Goal: Task Accomplishment & Management: Manage account settings

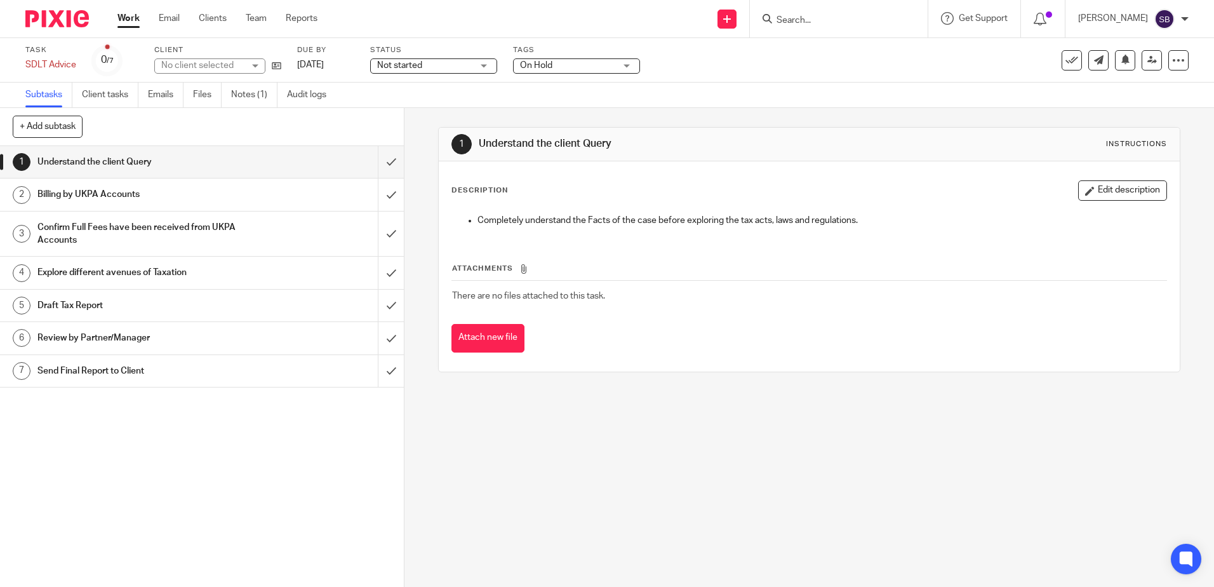
click at [78, 10] on div at bounding box center [52, 18] width 105 height 37
drag, startPoint x: 78, startPoint y: 16, endPoint x: 100, endPoint y: 33, distance: 27.6
click at [78, 16] on img at bounding box center [56, 18] width 63 height 17
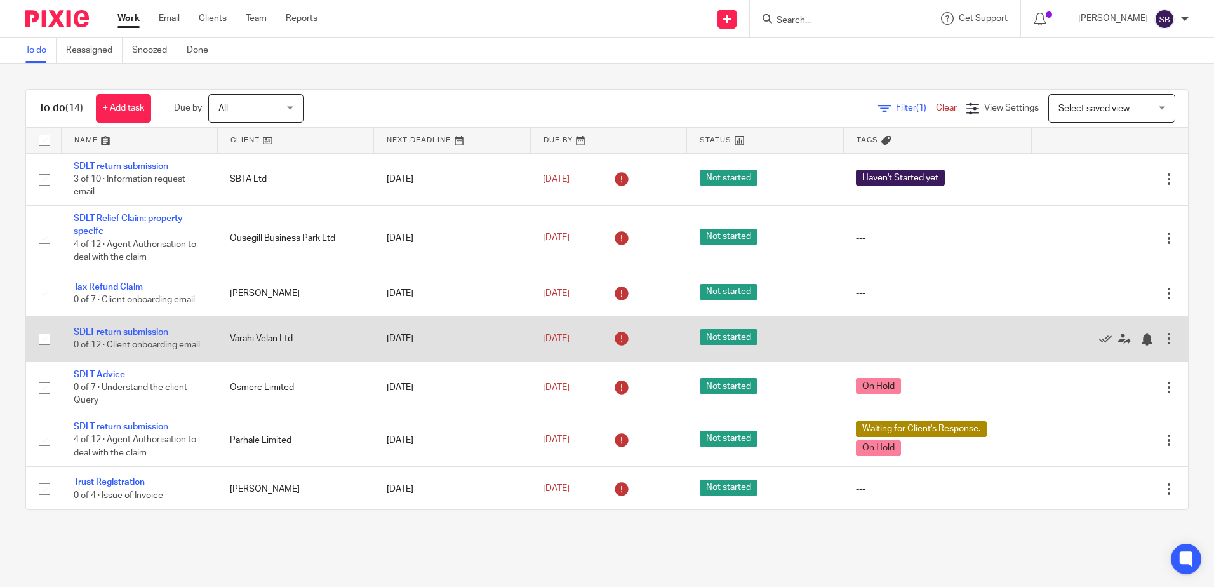
scroll to position [63, 0]
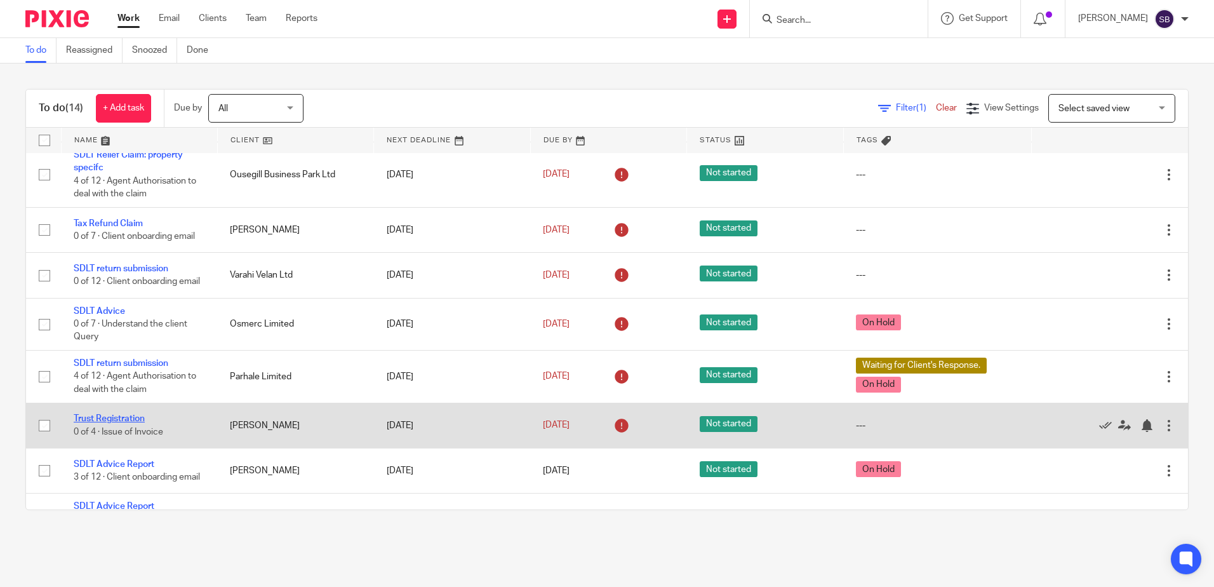
click at [115, 423] on link "Trust Registration" at bounding box center [109, 418] width 71 height 9
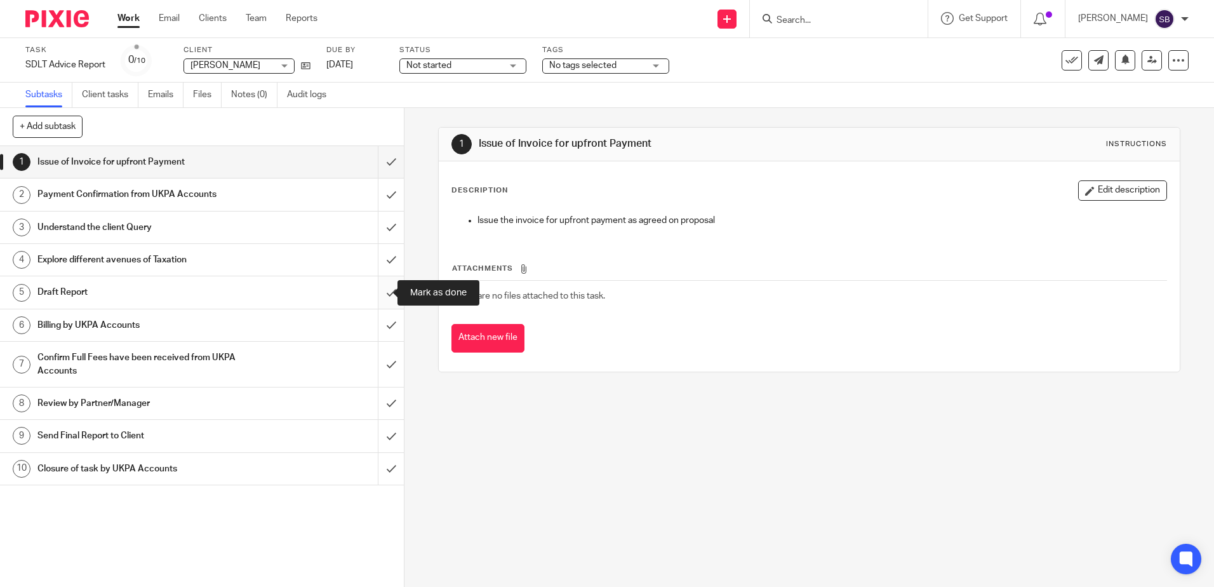
click at [377, 293] on input "submit" at bounding box center [202, 292] width 404 height 32
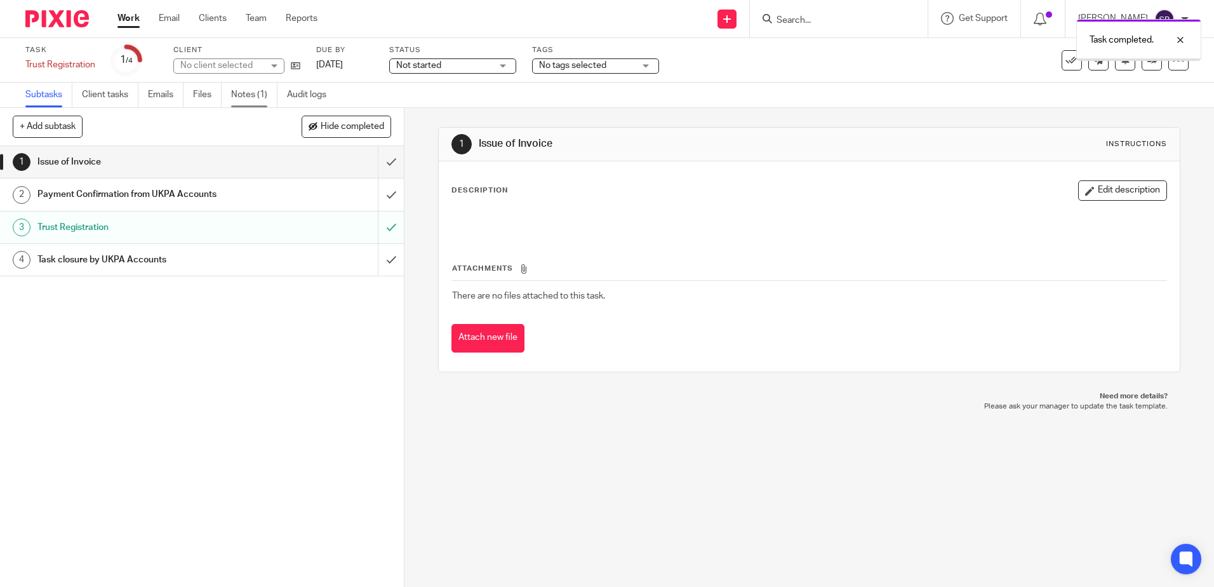
click at [248, 99] on link "Notes (1)" at bounding box center [254, 95] width 46 height 25
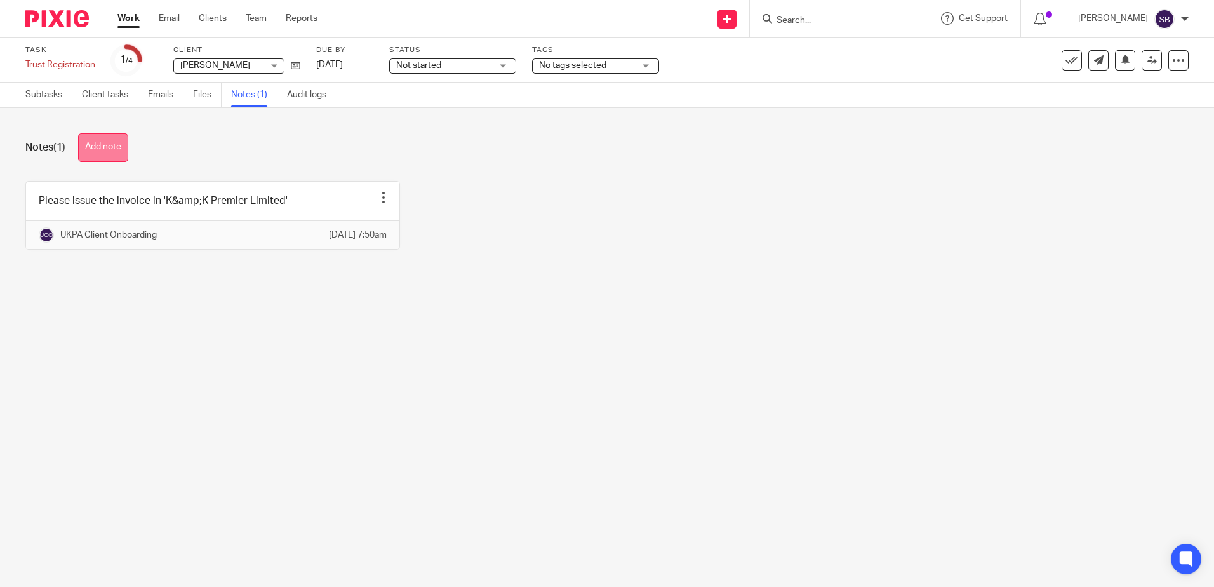
click at [107, 140] on button "Add note" at bounding box center [103, 147] width 50 height 29
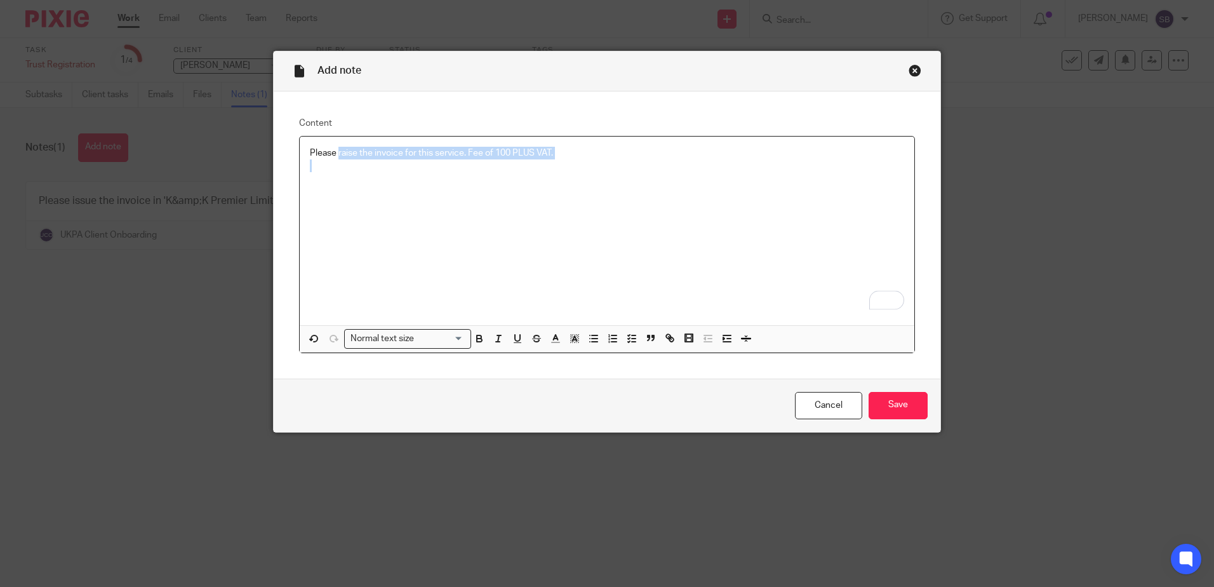
drag, startPoint x: 391, startPoint y: 163, endPoint x: 417, endPoint y: 175, distance: 28.7
click at [417, 164] on div "Please raise the invoice for this service. Fee of 100 PLUS VAT." at bounding box center [607, 231] width 615 height 189
click at [416, 181] on p "To enrich screen reader interactions, please activate Accessibility in Grammarl…" at bounding box center [607, 178] width 594 height 13
click at [358, 193] on div "Please raise the invoice for this service. Fee of 100 PLUS VAT." at bounding box center [607, 231] width 615 height 189
click at [346, 190] on div "Please raise the invoice for this service. Fee of 100 PLUS VAT." at bounding box center [607, 231] width 615 height 189
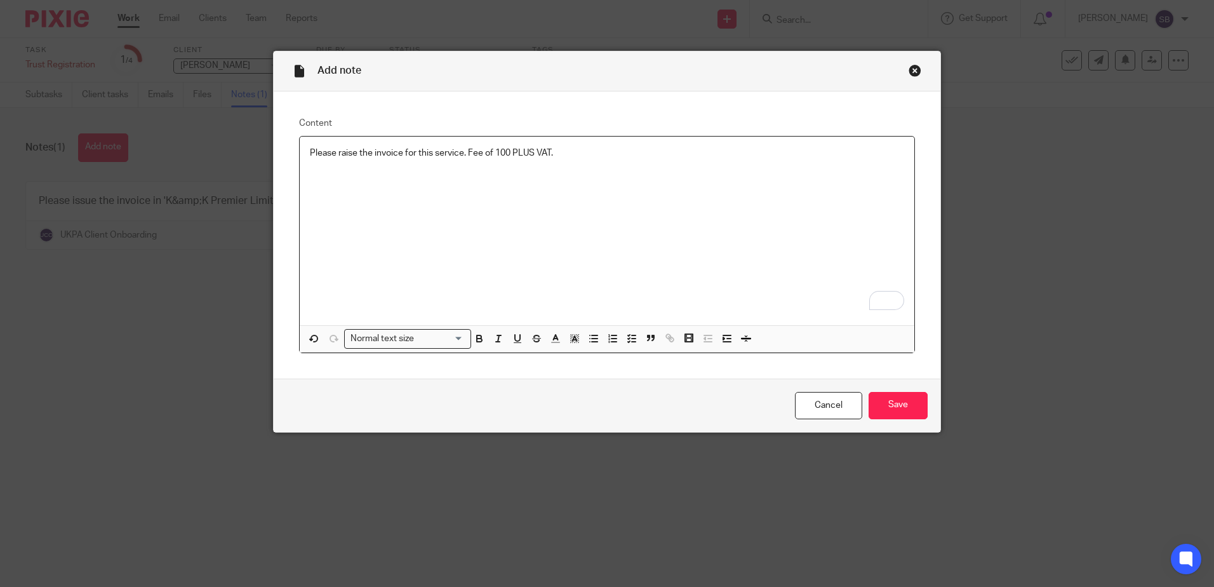
click at [471, 197] on div "Please raise the invoice for this service. Fee of 100 PLUS VAT." at bounding box center [607, 231] width 615 height 189
click at [578, 147] on p "Please raise the invoice for this service. Fee of 100 PLUS VAT." at bounding box center [607, 153] width 594 height 13
click at [479, 215] on div "Please raise the invoice for this service. Fee of 100 PLUS VAT." at bounding box center [607, 231] width 615 height 189
click at [586, 157] on p "Please raise the invoice for this service. Fee of 100 PLUS VAT." at bounding box center [607, 153] width 594 height 13
click button "Rewrite with Grammarly" at bounding box center [879, 299] width 17 height 17
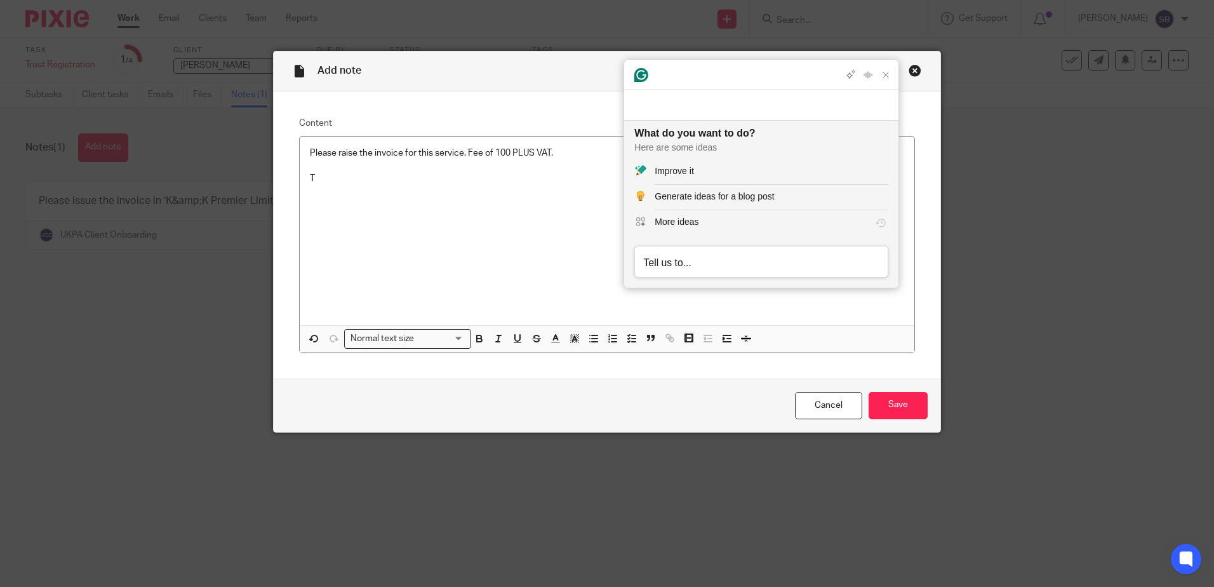
click at [530, 163] on p "To enrich screen reader interactions, please activate Accessibility in Grammarl…" at bounding box center [607, 165] width 594 height 13
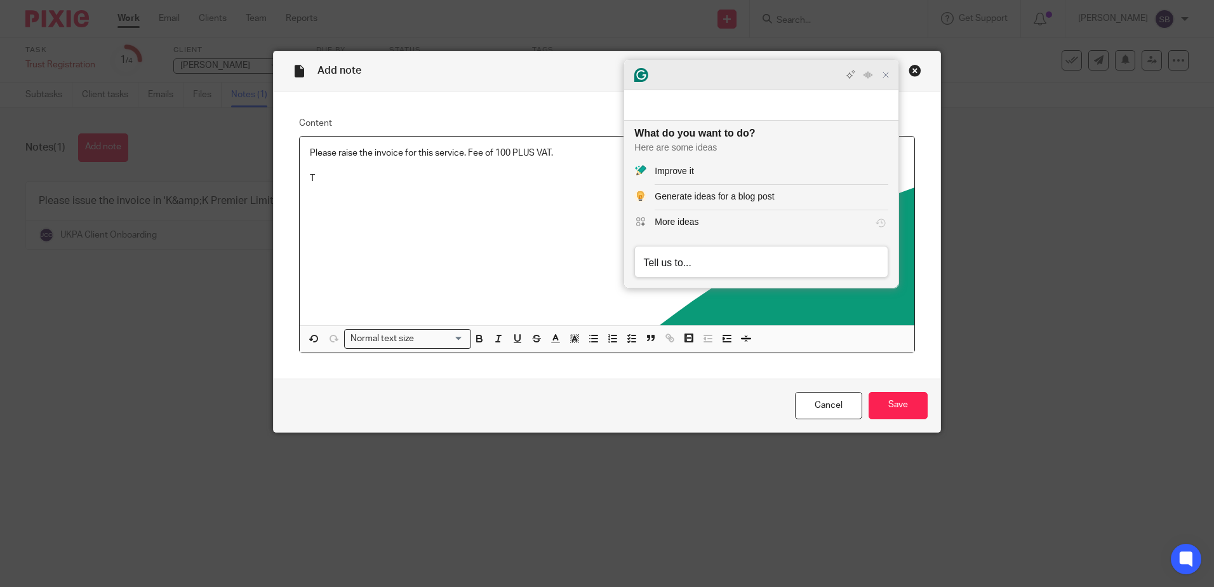
drag, startPoint x: 888, startPoint y: 103, endPoint x: 871, endPoint y: 107, distance: 17.6
click at [884, 103] on div "Grammarly Assistant What do you want to do? Here are some ideas Improve it Gene…" at bounding box center [761, 173] width 274 height 227
click at [380, 185] on p "T" at bounding box center [607, 178] width 594 height 13
click at [886, 83] on icon "Close Grammarly Assistant" at bounding box center [884, 74] width 15 height 15
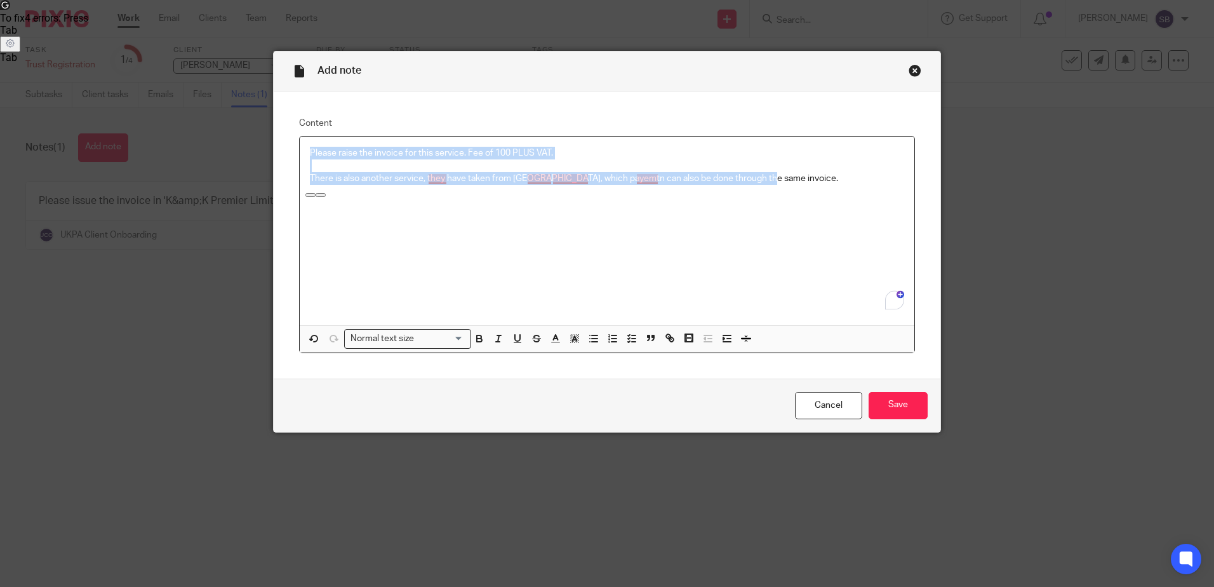
copy div "Please raise the invoice for this service. Fee of 100 PLUS VAT. There is also a…"
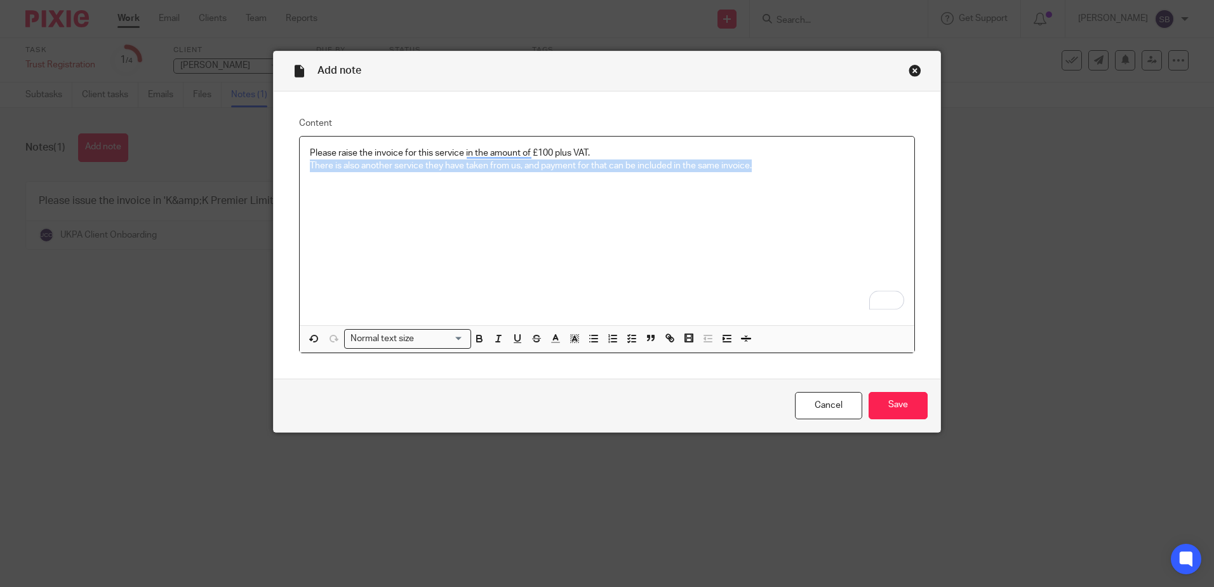
drag, startPoint x: 303, startPoint y: 162, endPoint x: 813, endPoint y: 208, distance: 512.6
click at [813, 208] on div "Please raise the invoice for this service in the amount of £100 plus VAT. There…" at bounding box center [607, 231] width 615 height 189
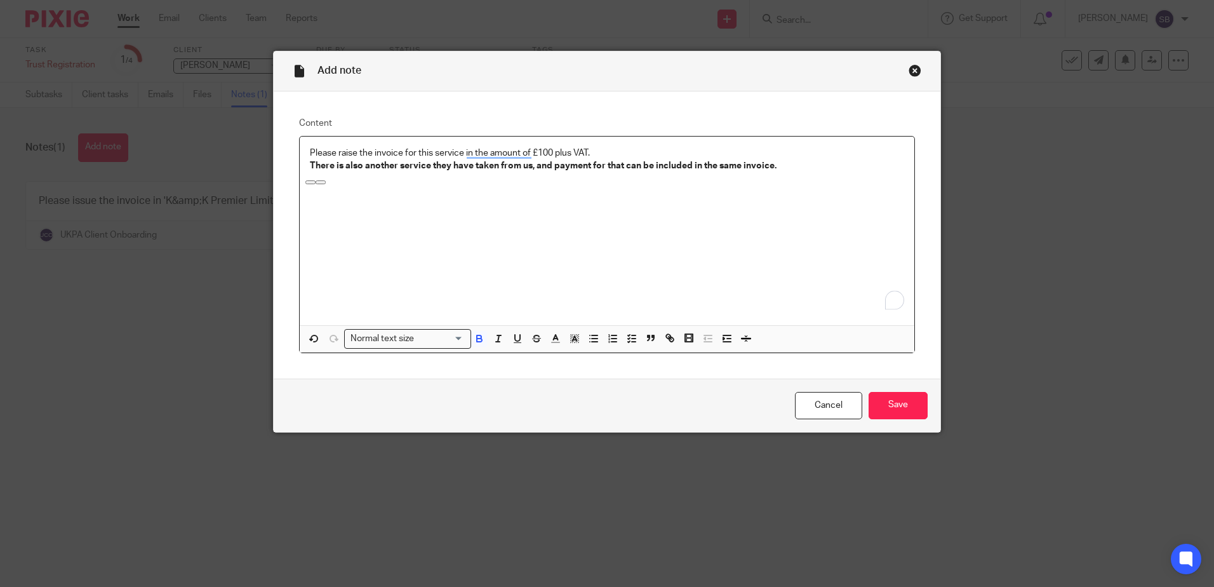
click at [809, 208] on div "Please raise the invoice for this service in the amount of £100 plus VAT. There…" at bounding box center [607, 231] width 615 height 189
click at [304, 165] on div "Please raise the invoice for this service in the amount of £100 plus VAT. There…" at bounding box center [607, 231] width 615 height 189
click at [640, 271] on div "Please raise the invoice for this service in the amount of £100 plus VAT. Note:…" at bounding box center [607, 231] width 615 height 189
click at [890, 417] on input "Save" at bounding box center [898, 405] width 59 height 27
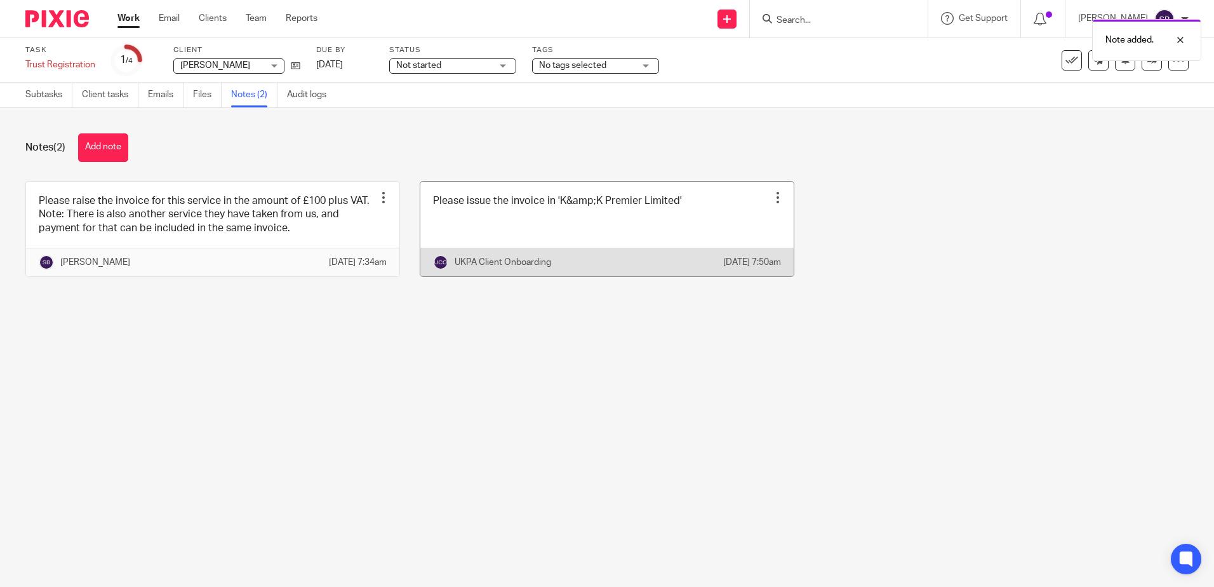
click at [577, 218] on link at bounding box center [606, 229] width 373 height 95
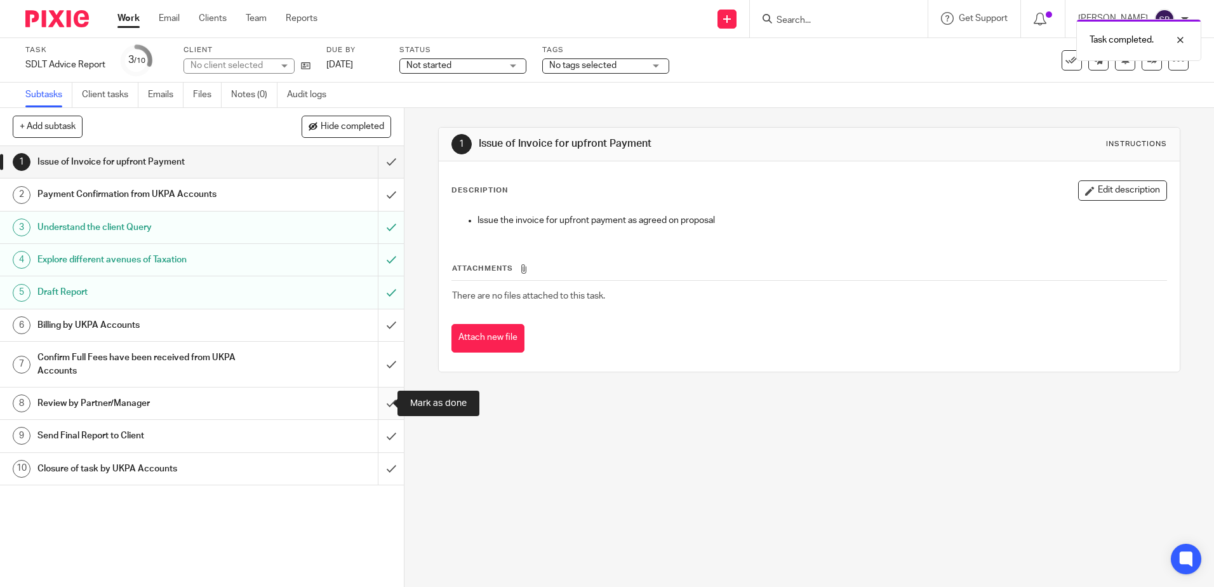
click at [380, 397] on input "submit" at bounding box center [202, 403] width 404 height 32
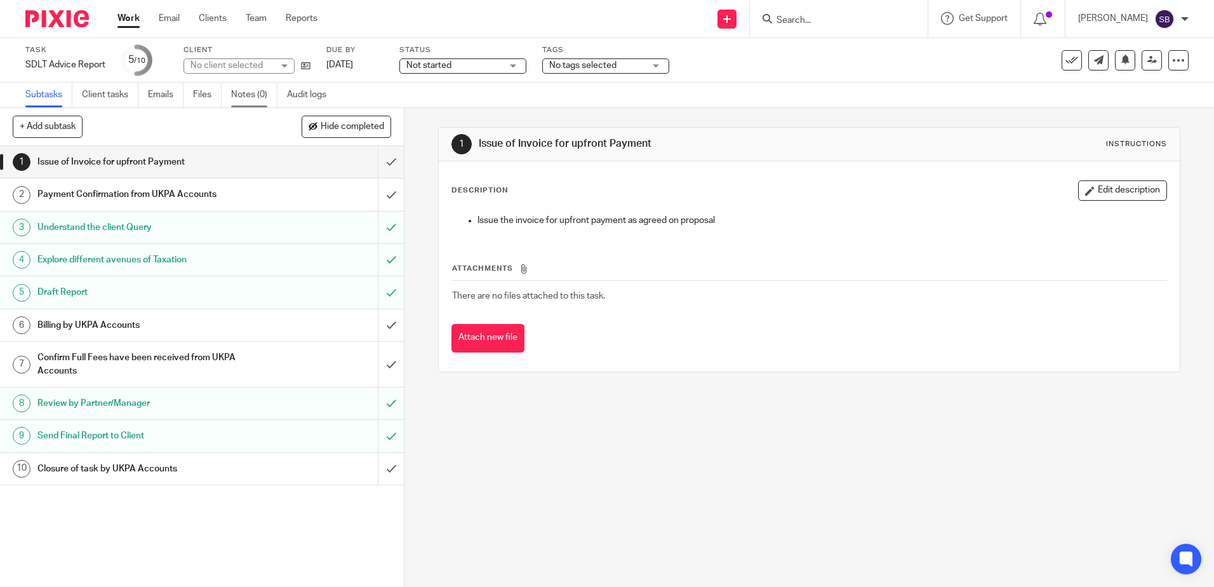
click at [251, 98] on link "Notes (0)" at bounding box center [254, 95] width 46 height 25
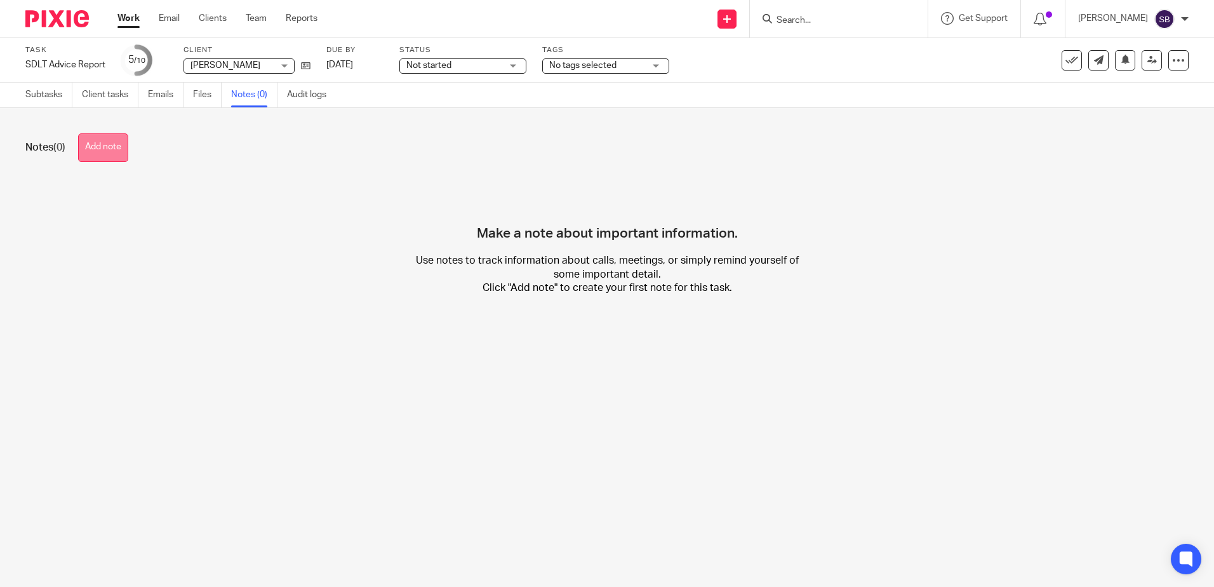
click at [110, 148] on button "Add note" at bounding box center [103, 147] width 50 height 29
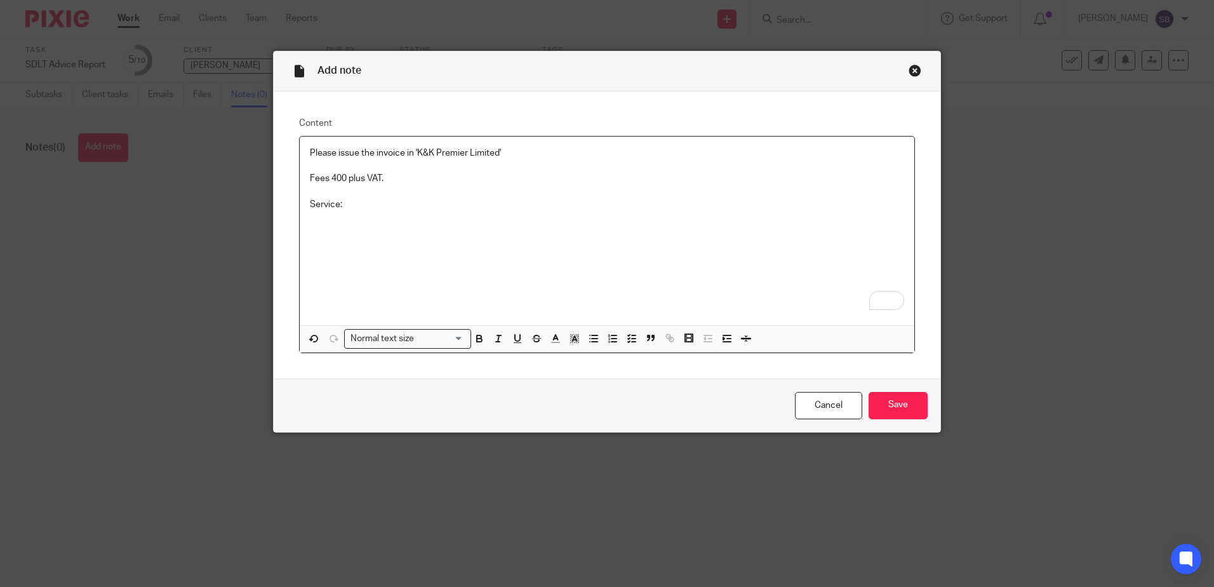
drag, startPoint x: 486, startPoint y: 206, endPoint x: 479, endPoint y: 206, distance: 7.6
click at [483, 206] on p "Service:" at bounding box center [607, 204] width 594 height 13
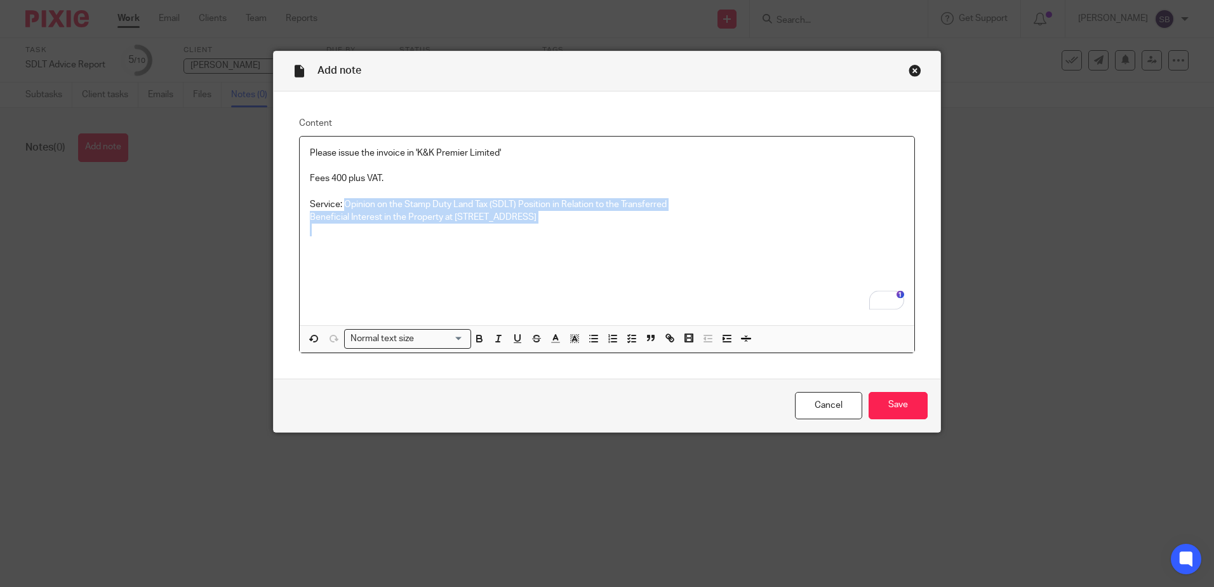
drag, startPoint x: 340, startPoint y: 209, endPoint x: 639, endPoint y: 253, distance: 302.3
click at [639, 253] on div "Please issue the invoice in 'K&K Premier Limited' Fees 400 plus VAT. Service: O…" at bounding box center [607, 231] width 615 height 189
click at [596, 243] on div "Please issue the invoice in 'K&K Premier Limited' Fees 400 plus VAT. Service: O…" at bounding box center [607, 231] width 615 height 189
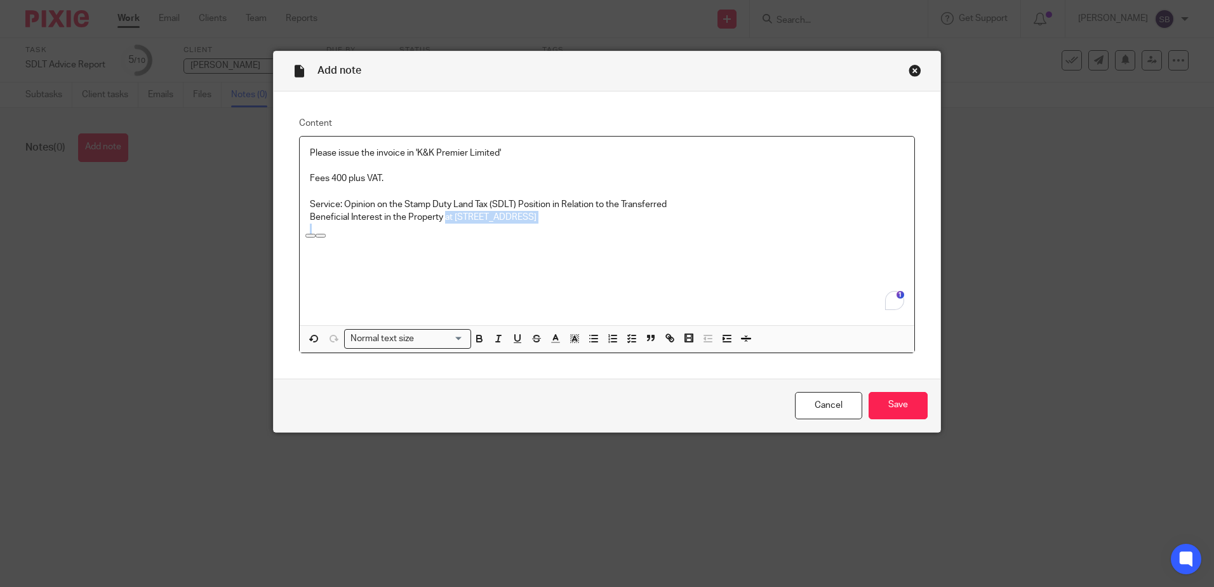
drag, startPoint x: 441, startPoint y: 218, endPoint x: 645, endPoint y: 228, distance: 204.1
click at [645, 228] on div "Please issue the invoice in 'K&K Premier Limited' Fees 400 plus VAT. Service: O…" at bounding box center [607, 231] width 615 height 189
click at [645, 228] on p "To enrich screen reader interactions, please activate Accessibility in Grammarl…" at bounding box center [607, 230] width 594 height 13
drag, startPoint x: 303, startPoint y: 204, endPoint x: 666, endPoint y: 216, distance: 363.4
click at [666, 216] on div "Please issue the invoice in 'K&K Premier Limited' Fees 400 plus VAT. Service: O…" at bounding box center [607, 231] width 615 height 189
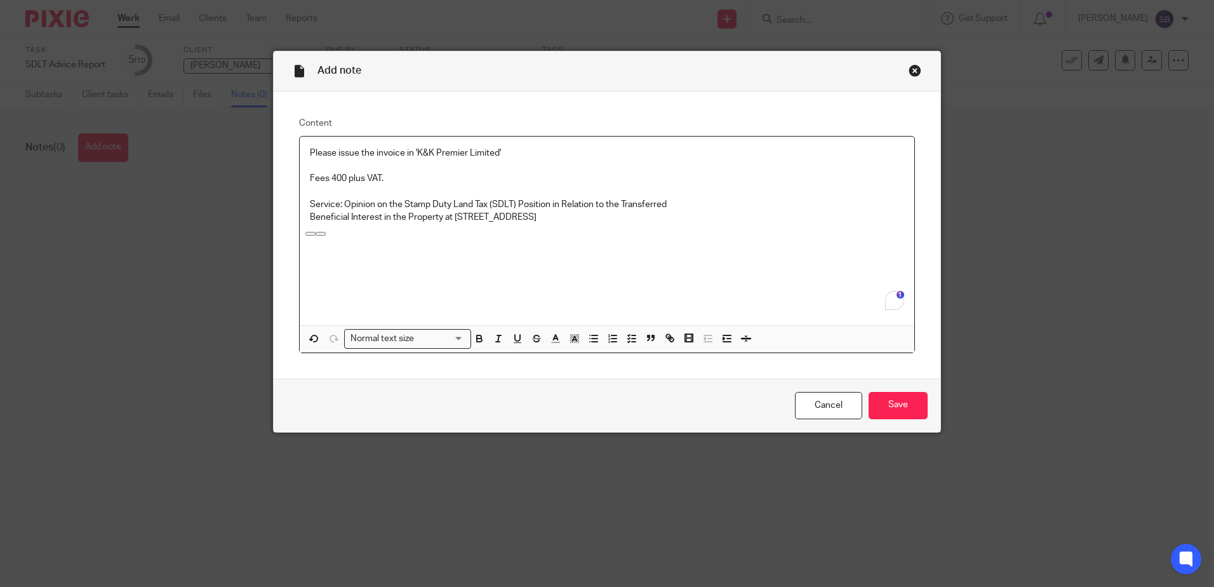
click at [666, 216] on p "Beneficial Interest in the Property at 18 Lavender Avenue, Mitcham, CR4 3H" at bounding box center [607, 217] width 594 height 13
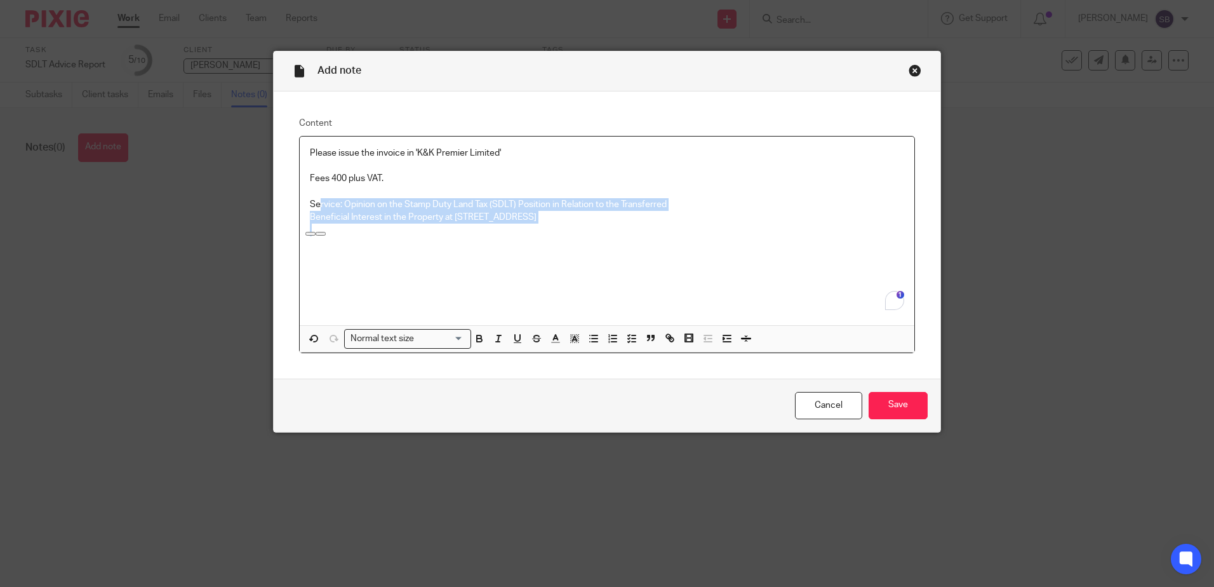
drag, startPoint x: 653, startPoint y: 259, endPoint x: 314, endPoint y: 199, distance: 344.4
click at [314, 199] on div "Please issue the invoice in 'K&K Premier Limited' Fees 400 plus VAT. Service: O…" at bounding box center [607, 231] width 615 height 189
click at [314, 199] on p "Service: Opinion on the Stamp Duty Land Tax (SDLT) Position in Relation to the …" at bounding box center [607, 204] width 594 height 13
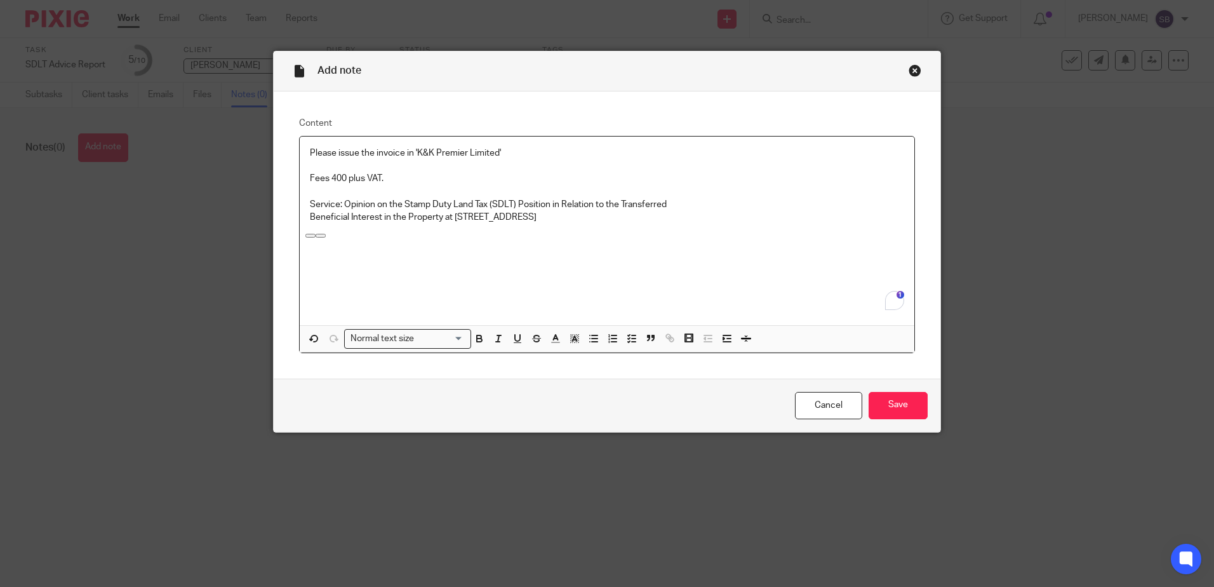
click at [310, 199] on p "Service: Opinion on the Stamp Duty Land Tax (SDLT) Position in Relation to the …" at bounding box center [607, 204] width 594 height 13
click at [611, 206] on p "ervice: Opinion on the Stamp Duty Land Tax (SDLT) Position in Relation to theS …" at bounding box center [607, 204] width 594 height 13
drag, startPoint x: 309, startPoint y: 204, endPoint x: 325, endPoint y: 217, distance: 20.3
click at [313, 208] on p "ervice: Opinion on the Stamp Duty Land Tax (SDLT) Position in Relation to the T…" at bounding box center [607, 204] width 594 height 13
click at [887, 423] on div "Cancel Save" at bounding box center [607, 404] width 667 height 53
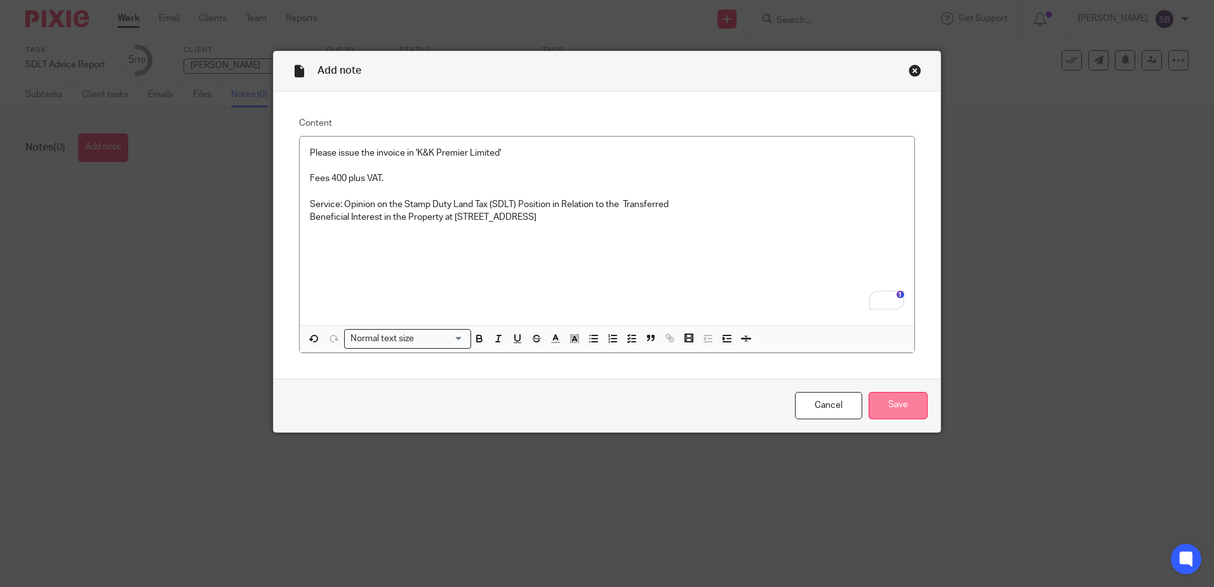
click at [886, 418] on input "Save" at bounding box center [898, 405] width 59 height 27
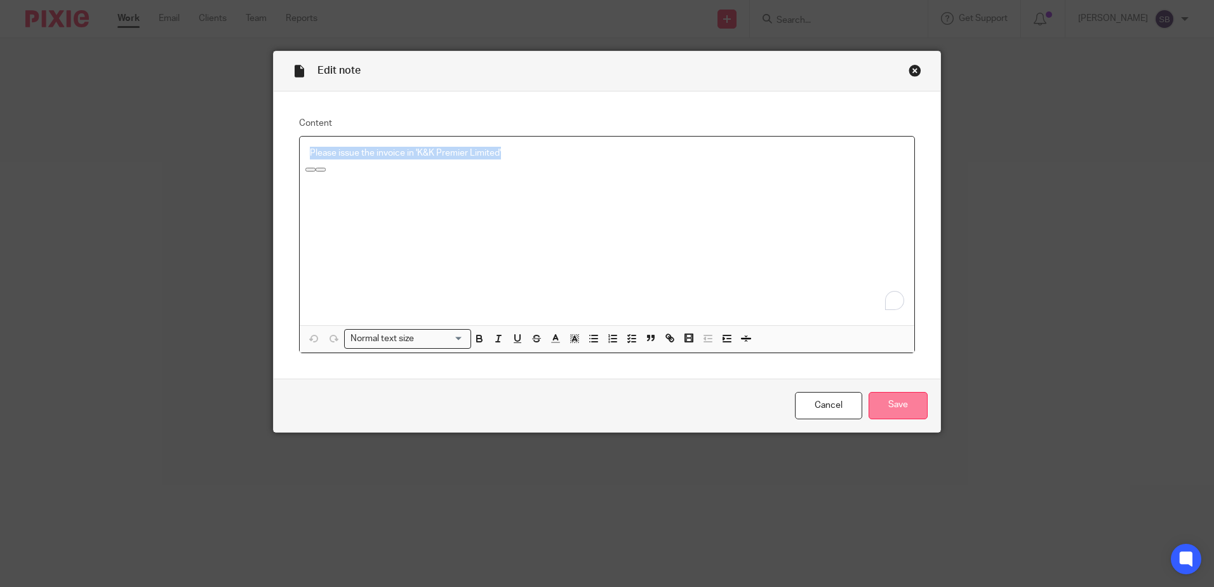
click at [886, 400] on input "Save" at bounding box center [898, 405] width 59 height 27
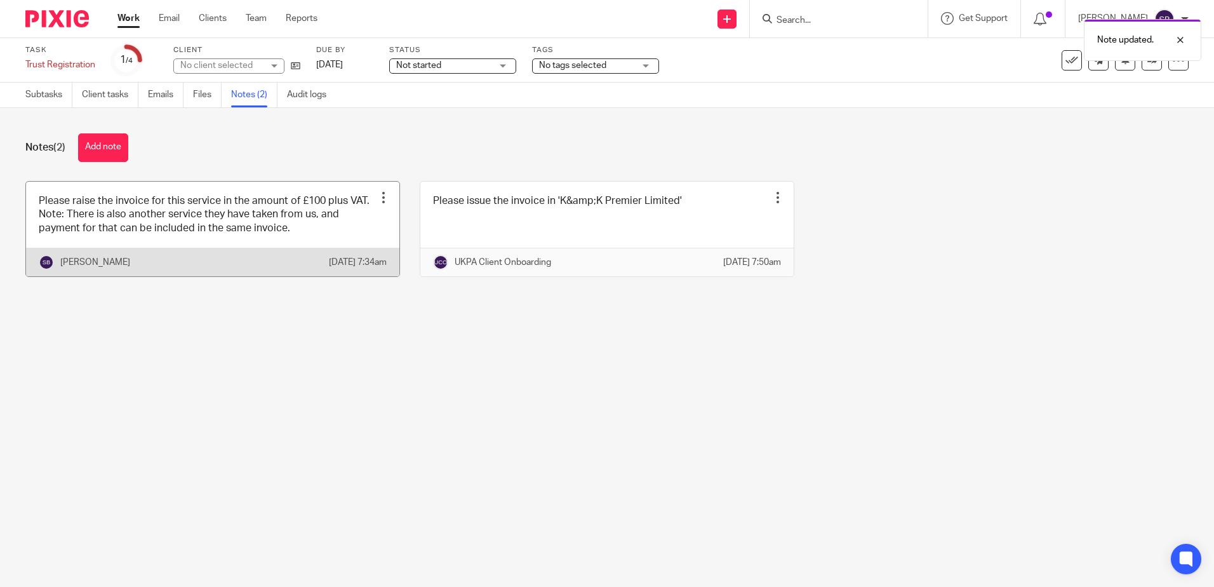
click at [204, 241] on link at bounding box center [212, 229] width 373 height 95
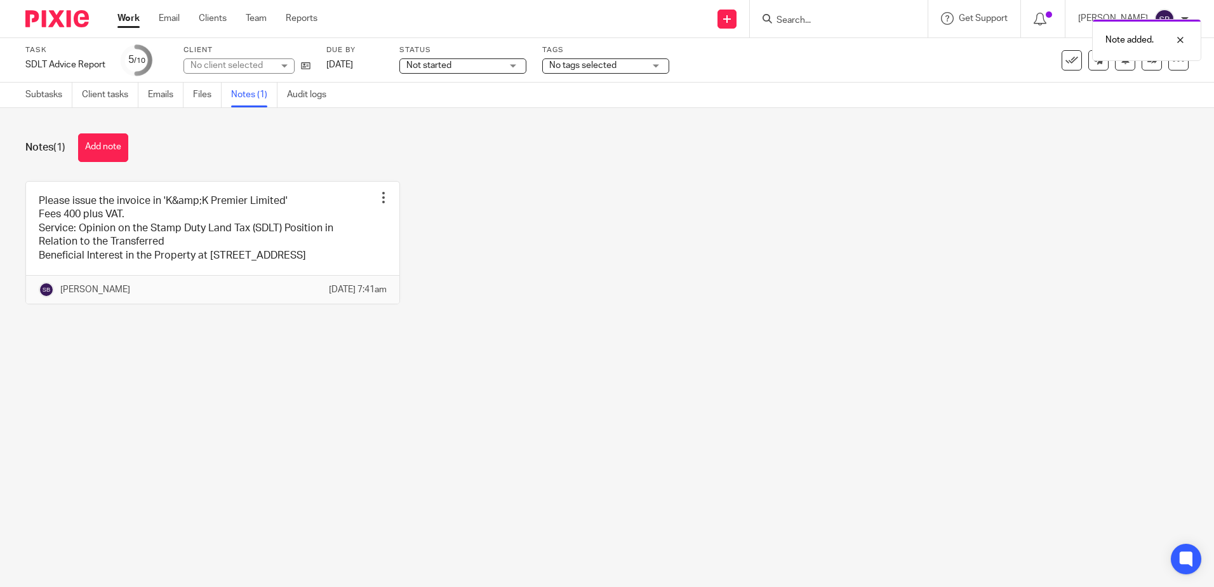
click at [57, 20] on img at bounding box center [56, 18] width 63 height 17
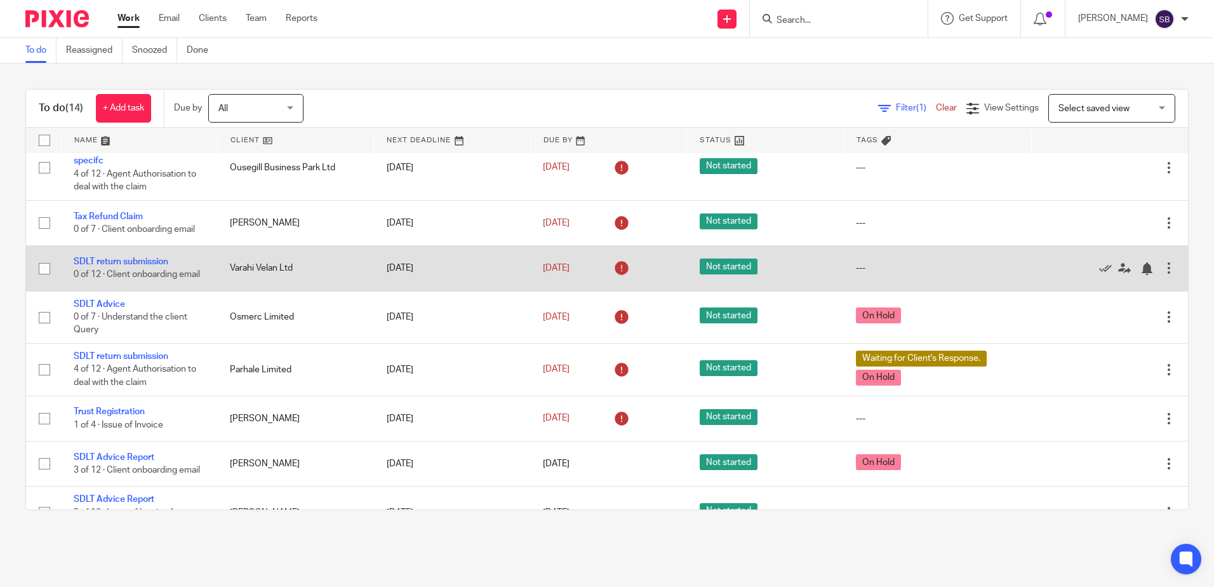
scroll to position [190, 0]
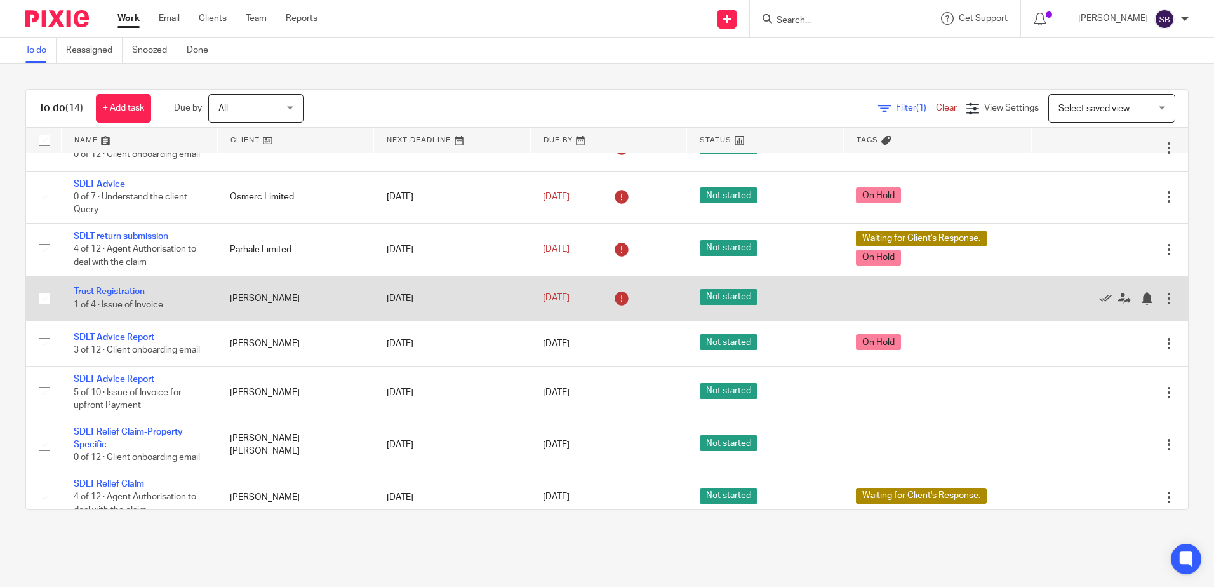
click at [119, 296] on link "Trust Registration" at bounding box center [109, 291] width 71 height 9
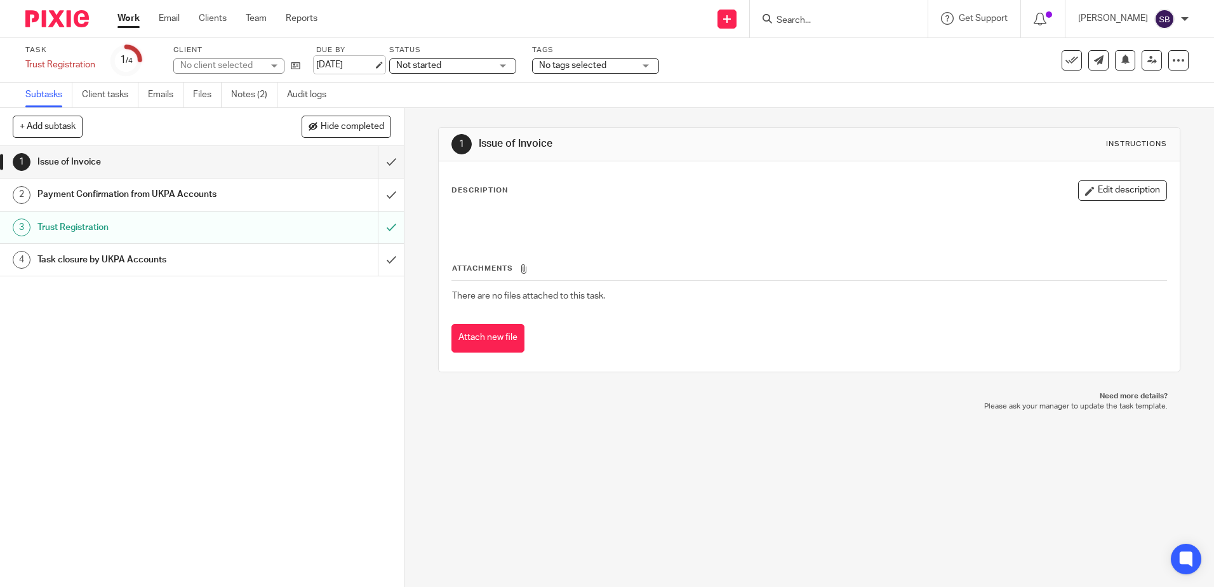
click at [344, 64] on link "[DATE]" at bounding box center [344, 64] width 57 height 13
click at [362, 62] on link "[DATE]" at bounding box center [344, 64] width 57 height 13
click at [345, 58] on link "[DATE]" at bounding box center [344, 64] width 57 height 13
click at [41, 26] on img at bounding box center [56, 18] width 63 height 17
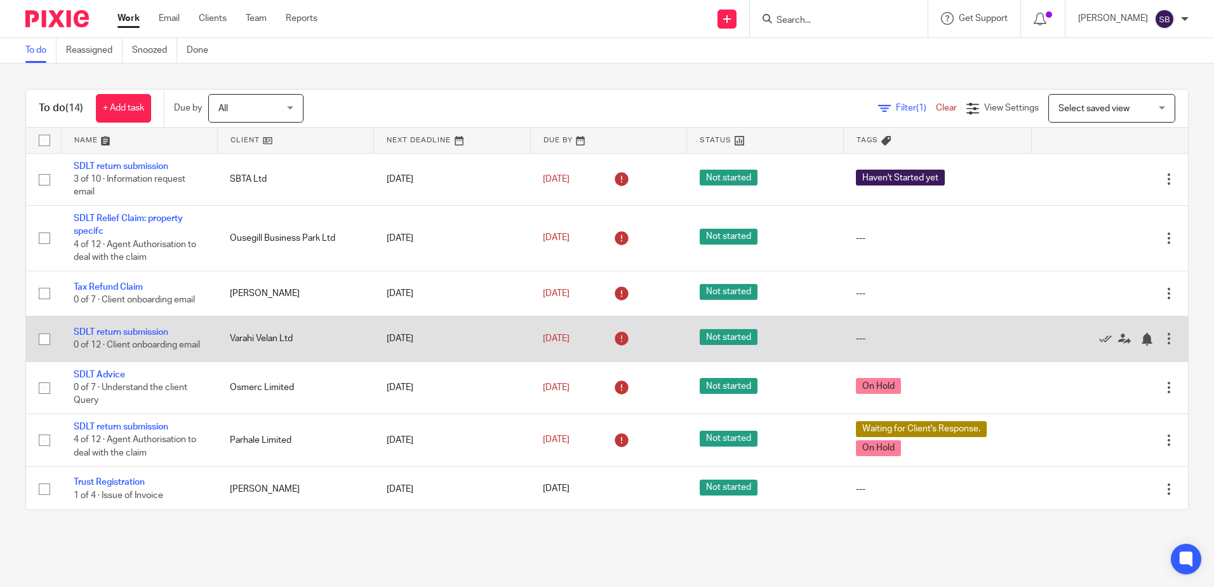
scroll to position [190, 0]
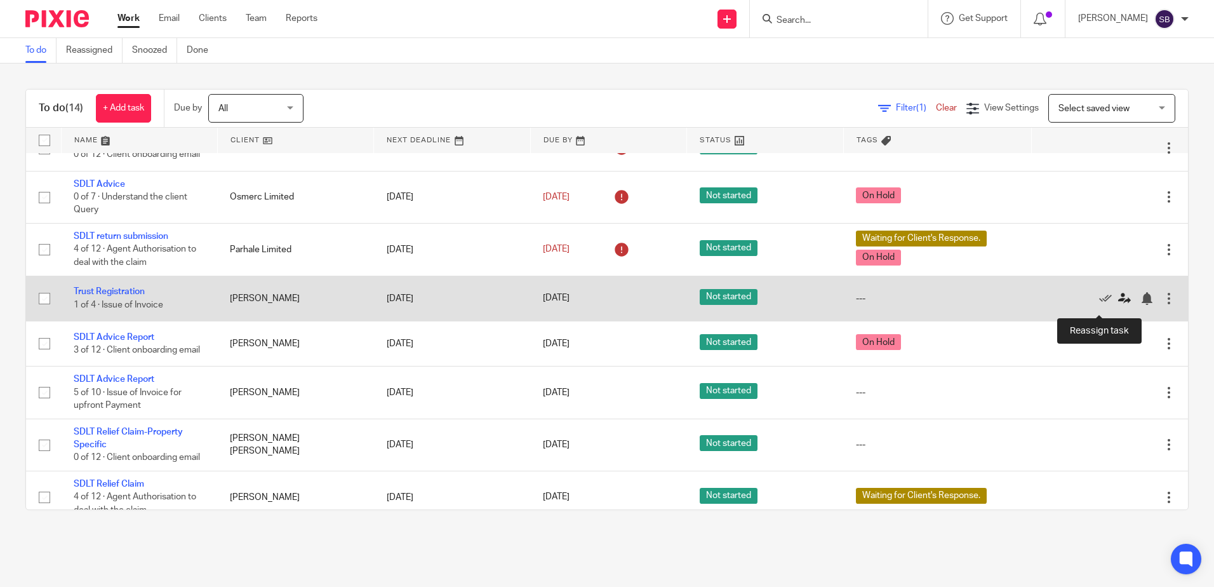
click at [1118, 305] on icon at bounding box center [1124, 298] width 13 height 13
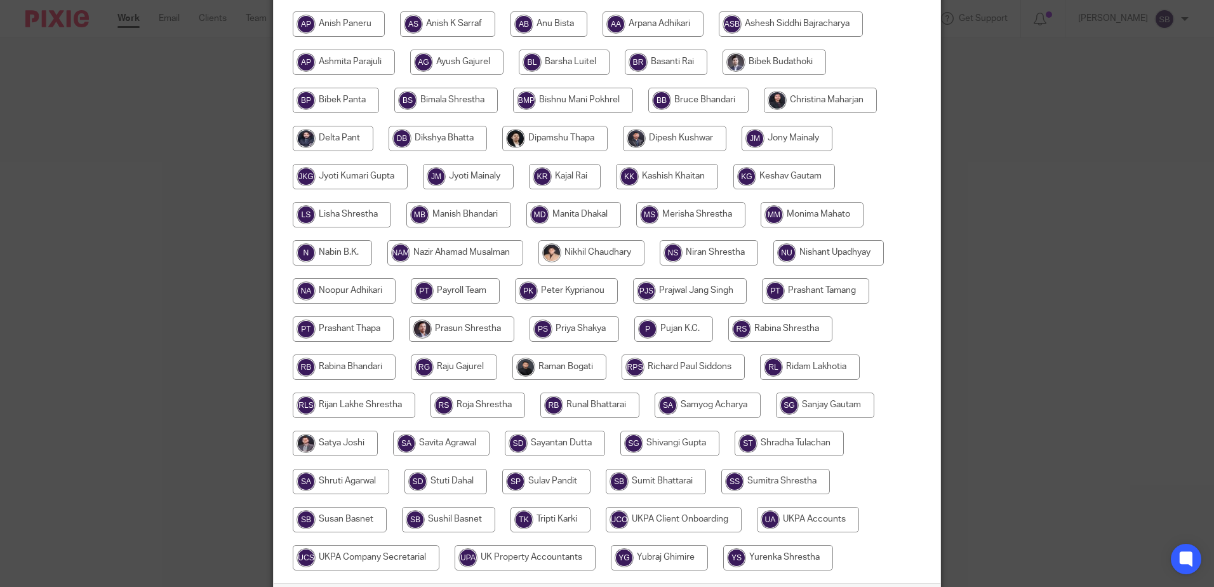
scroll to position [317, 0]
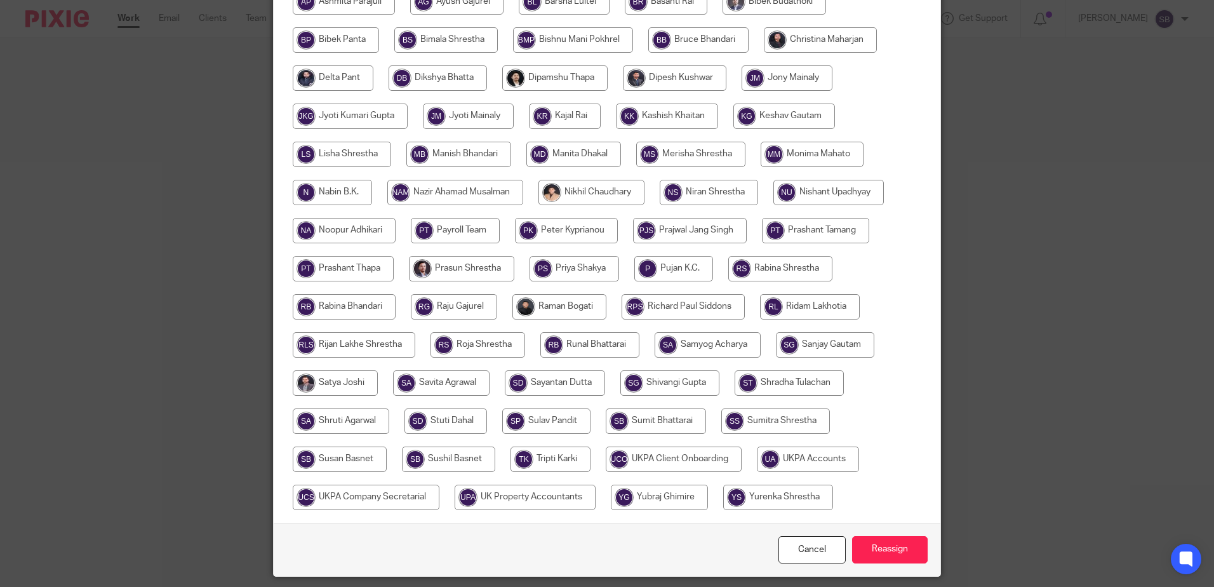
click at [824, 462] on input "radio" at bounding box center [808, 458] width 102 height 25
radio input "true"
click at [889, 548] on input "Reassign" at bounding box center [890, 549] width 76 height 27
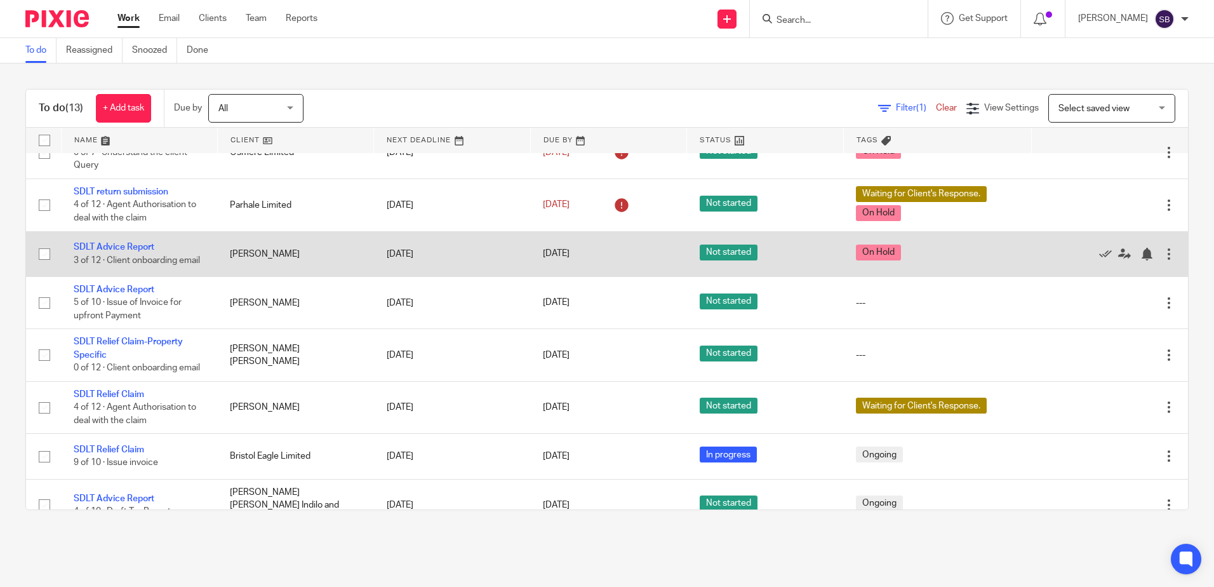
scroll to position [317, 0]
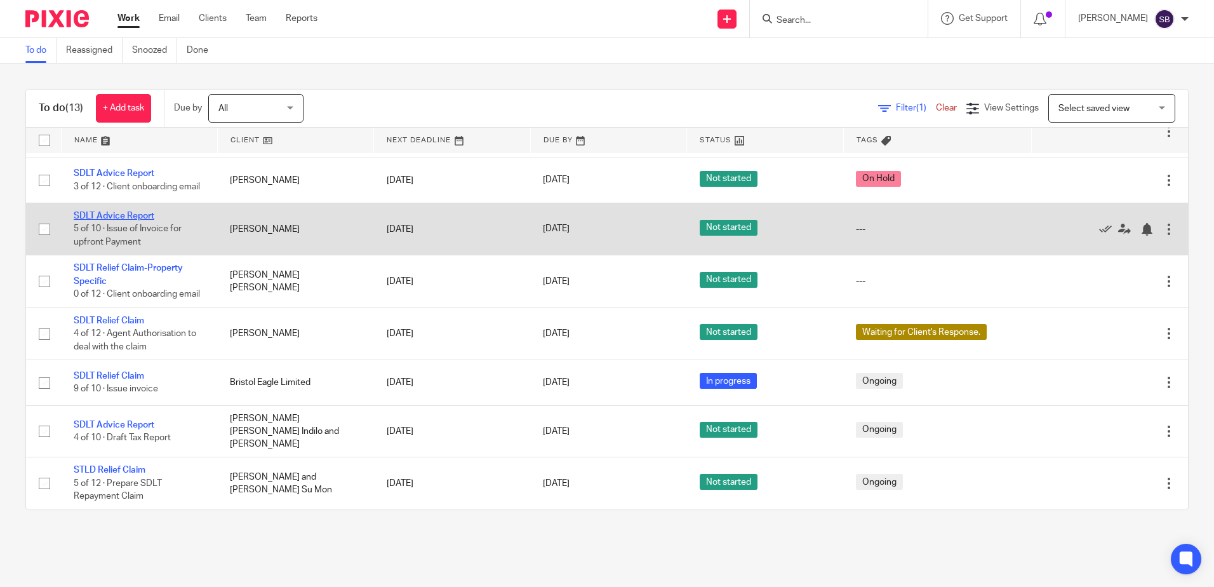
click at [124, 219] on link "SDLT Advice Report" at bounding box center [114, 215] width 81 height 9
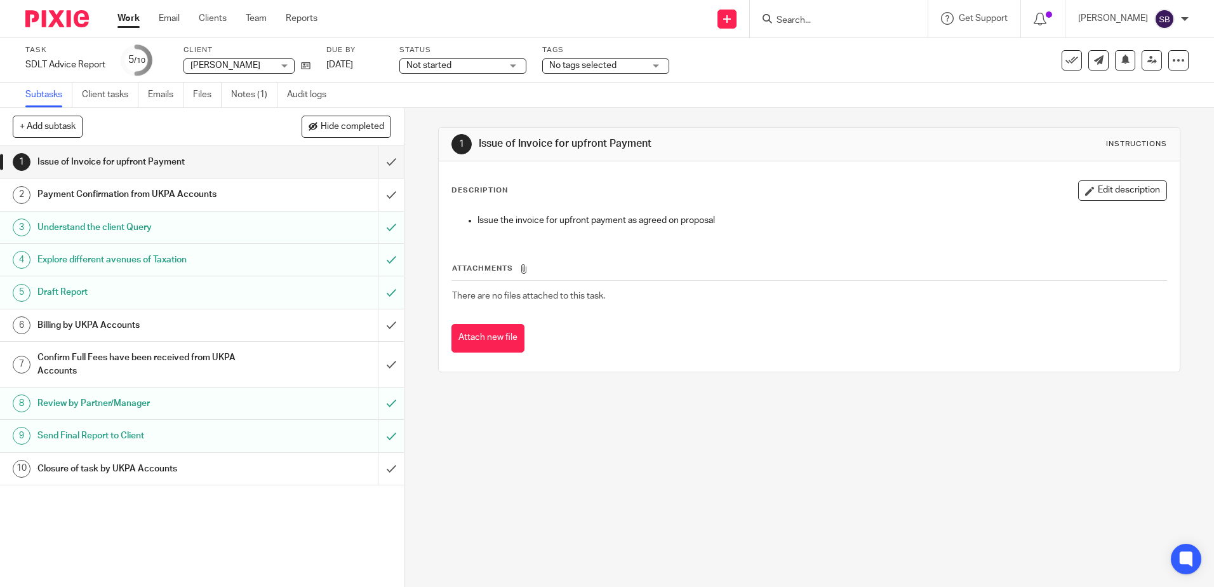
click at [60, 21] on img at bounding box center [56, 18] width 63 height 17
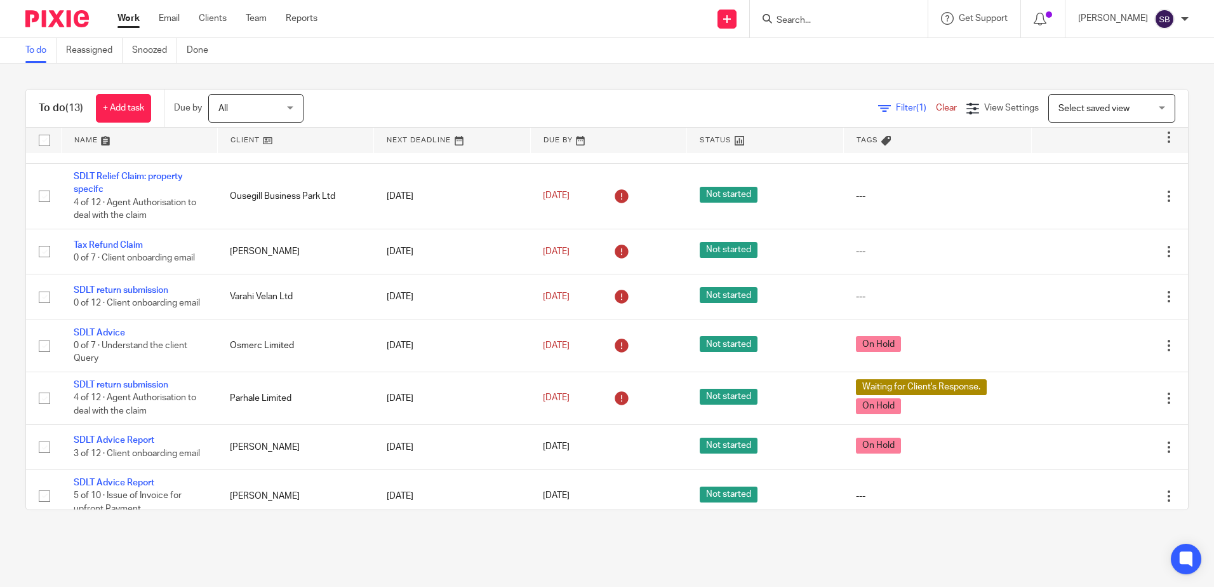
scroll to position [127, 0]
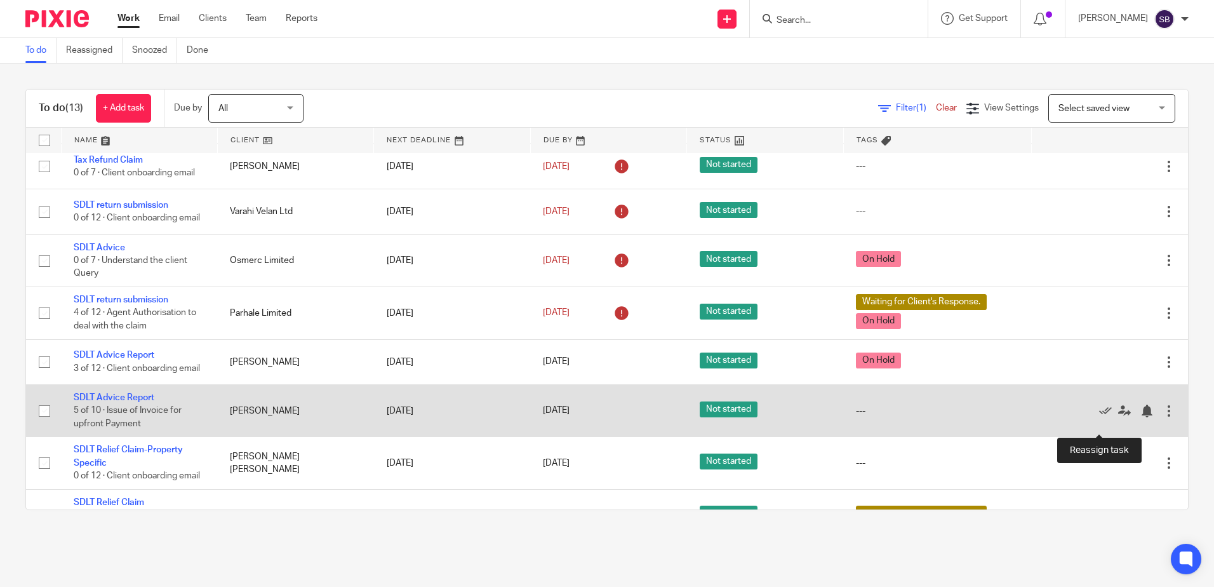
click at [1118, 417] on icon at bounding box center [1124, 410] width 13 height 13
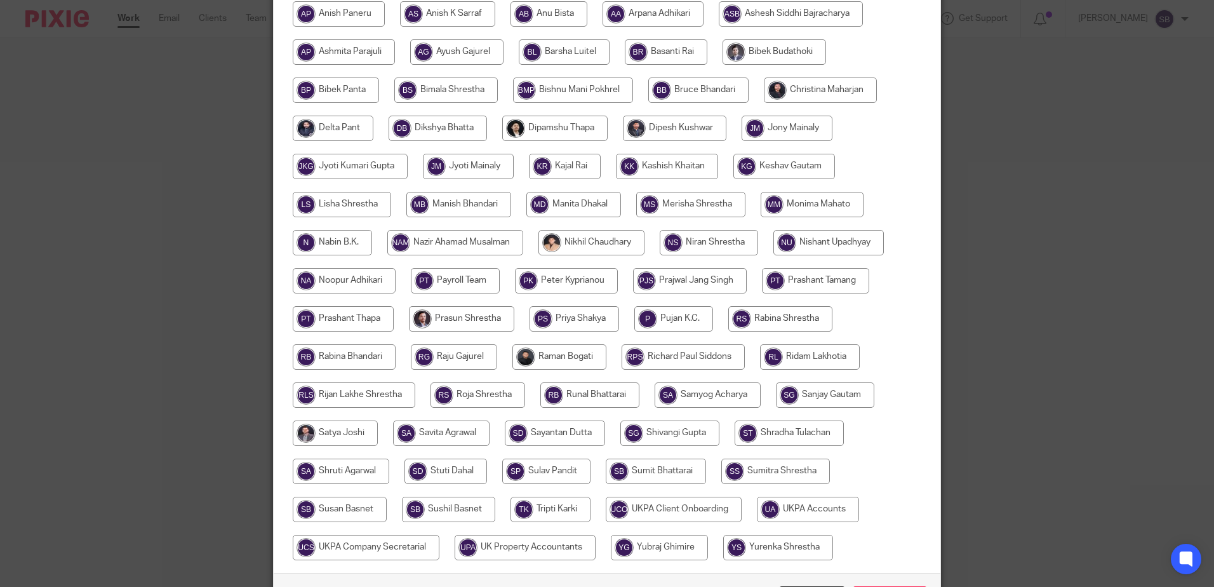
scroll to position [358, 0]
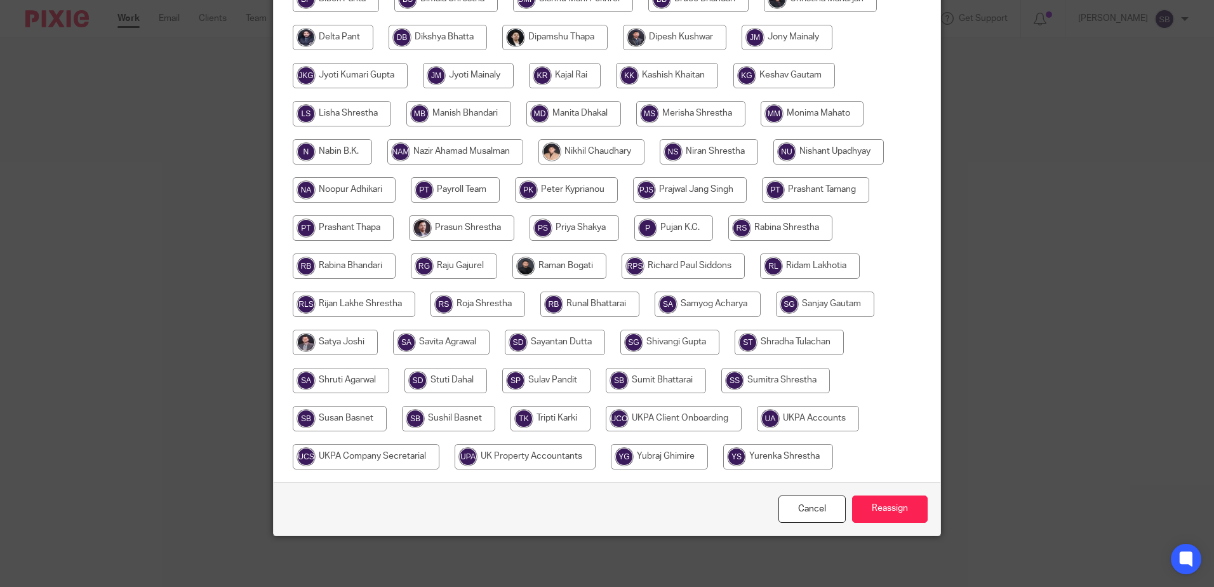
click at [785, 412] on input "radio" at bounding box center [808, 418] width 102 height 25
radio input "true"
click at [886, 500] on input "Reassign" at bounding box center [890, 508] width 76 height 27
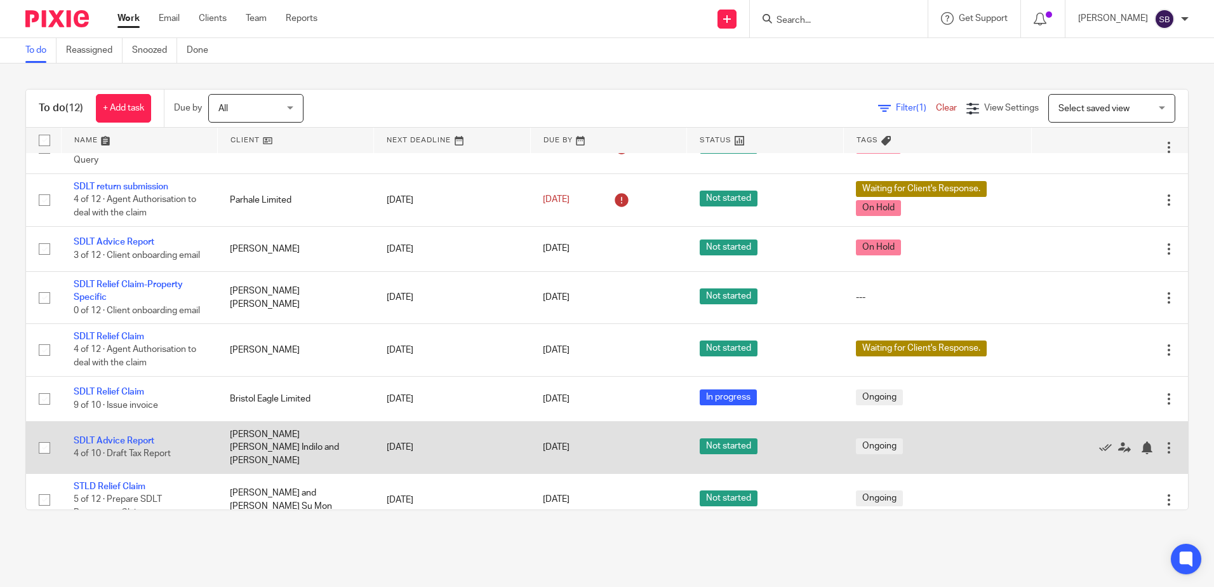
scroll to position [277, 0]
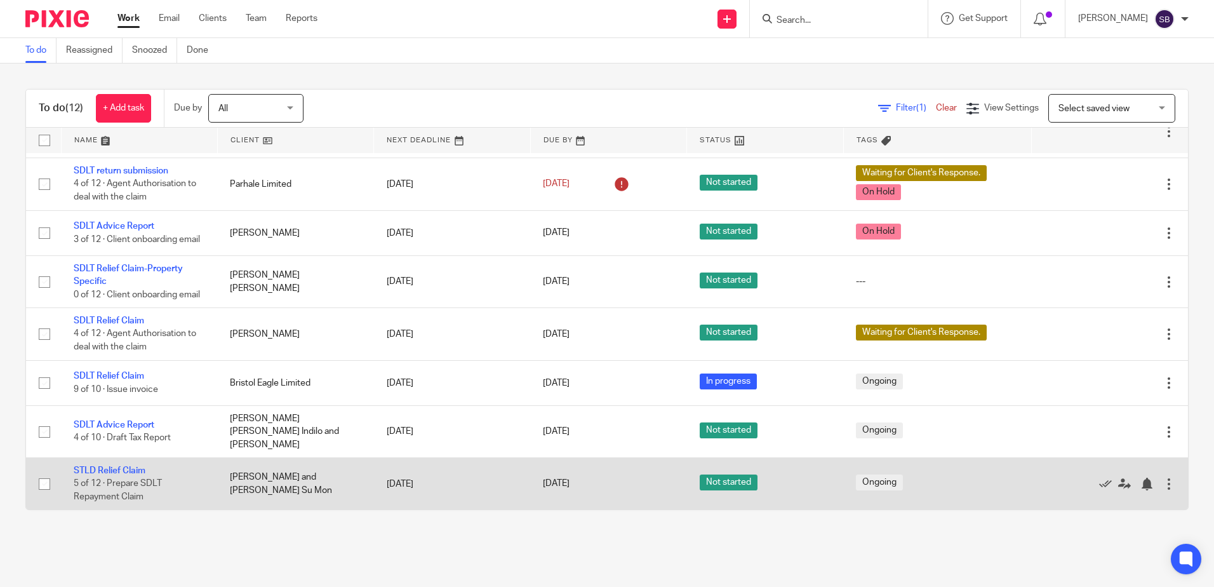
click at [93, 465] on td "STLD Relief Claim 5 of 12 · Prepare SDLT Repayment Claim" at bounding box center [139, 483] width 156 height 52
click at [84, 466] on link "STLD Relief Claim" at bounding box center [110, 470] width 72 height 9
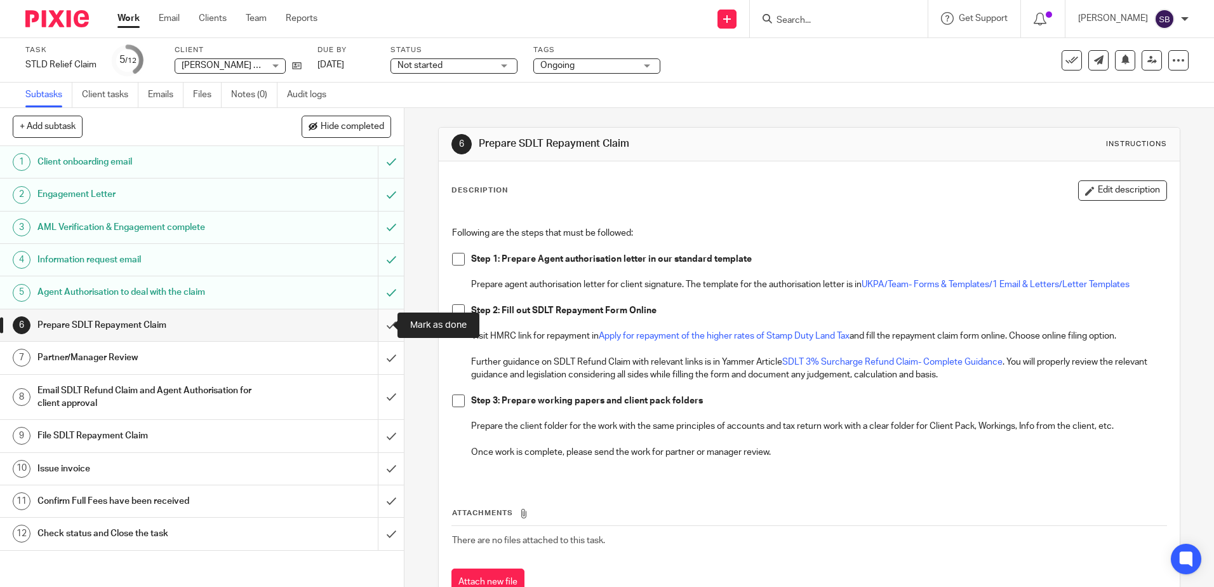
click at [375, 321] on input "submit" at bounding box center [202, 325] width 404 height 32
